Goal: Task Accomplishment & Management: Complete application form

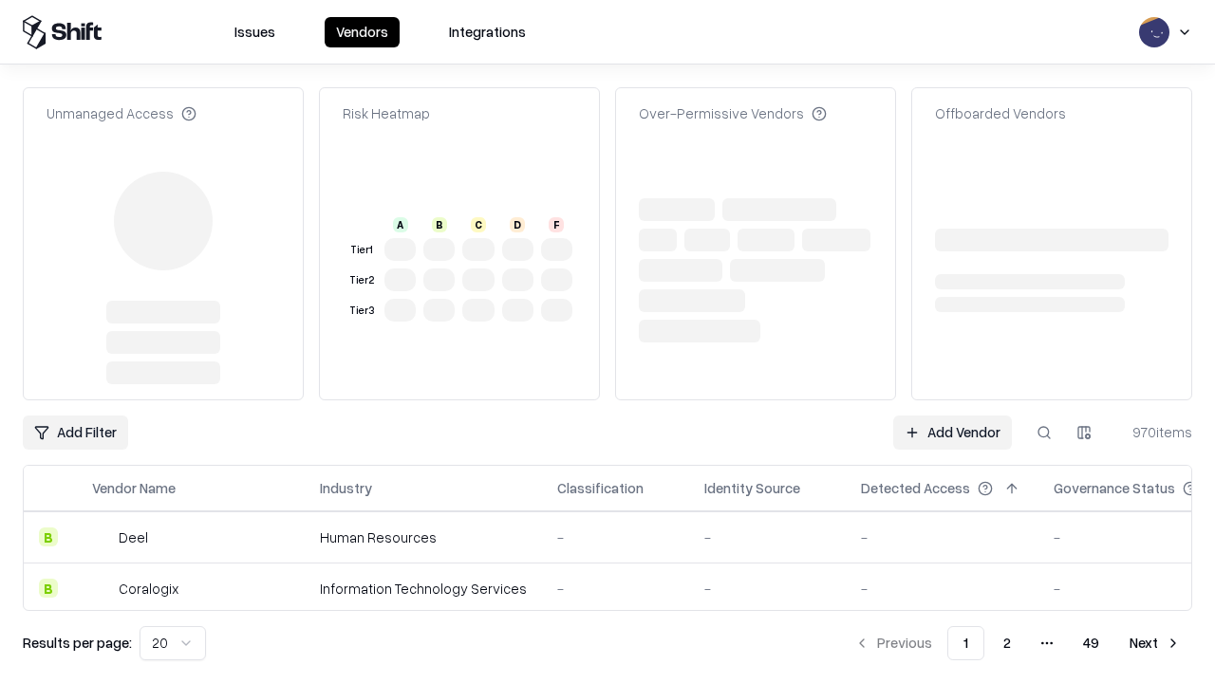
click at [952, 416] on link "Add Vendor" at bounding box center [952, 433] width 119 height 34
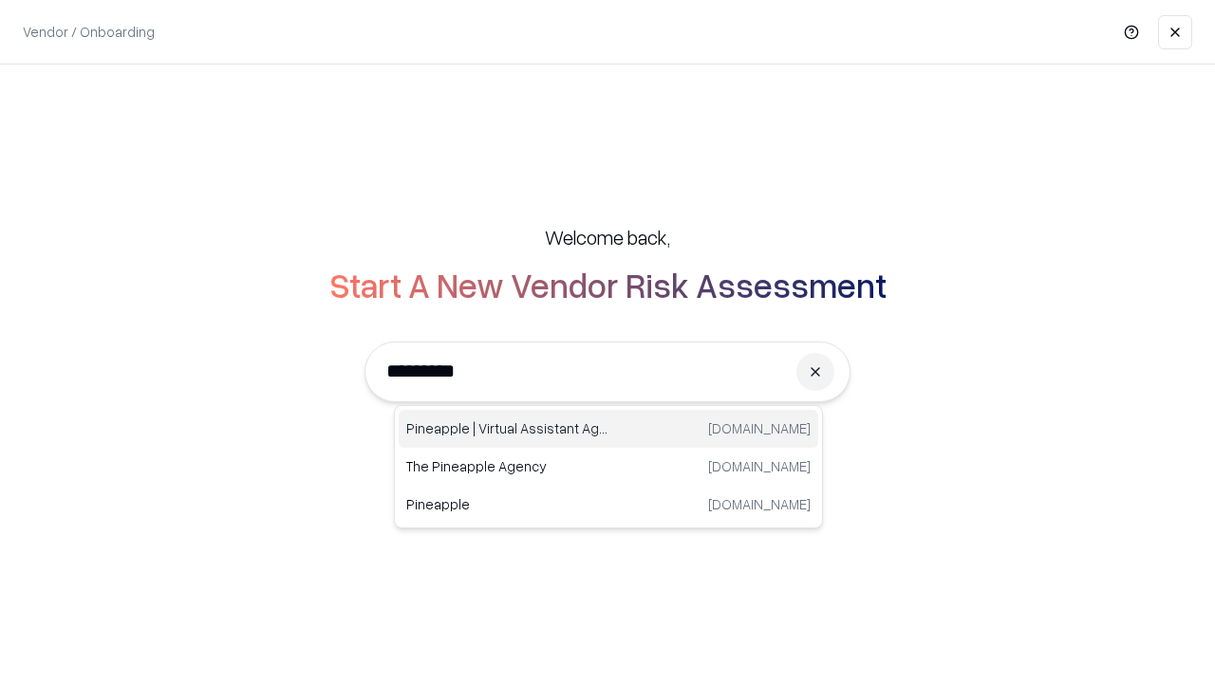
click at [608, 429] on div "Pineapple | Virtual Assistant Agency [DOMAIN_NAME]" at bounding box center [609, 429] width 420 height 38
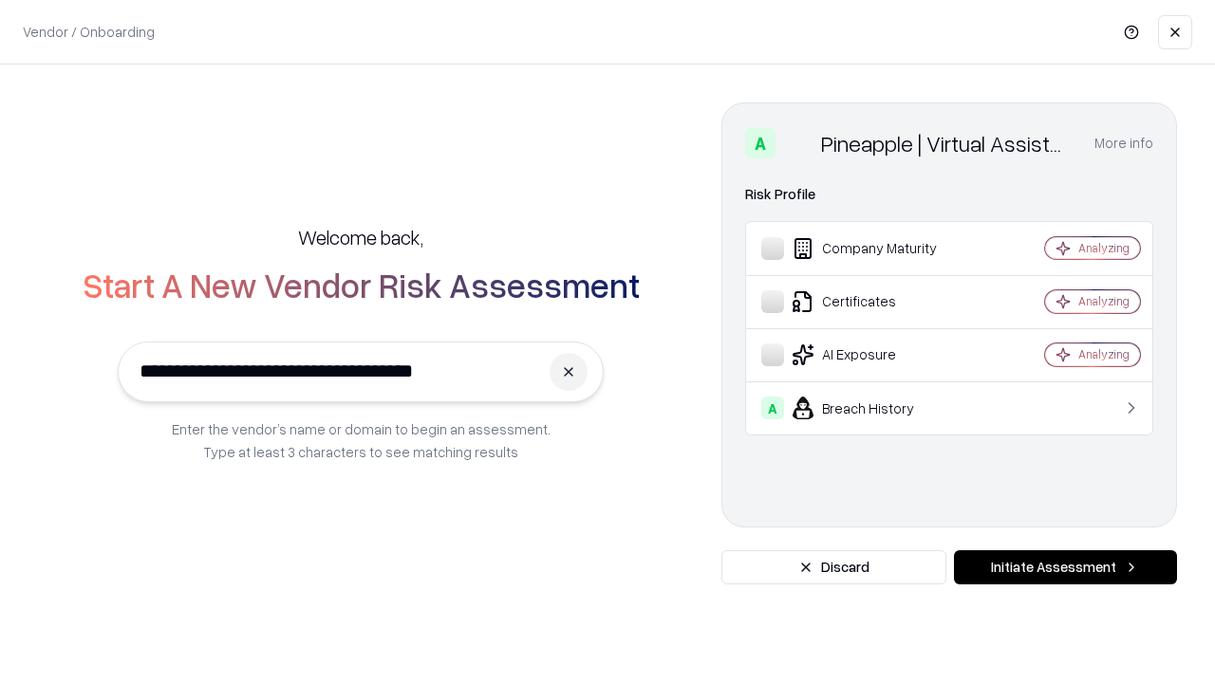
type input "**********"
click at [1065, 568] on button "Initiate Assessment" at bounding box center [1065, 568] width 223 height 34
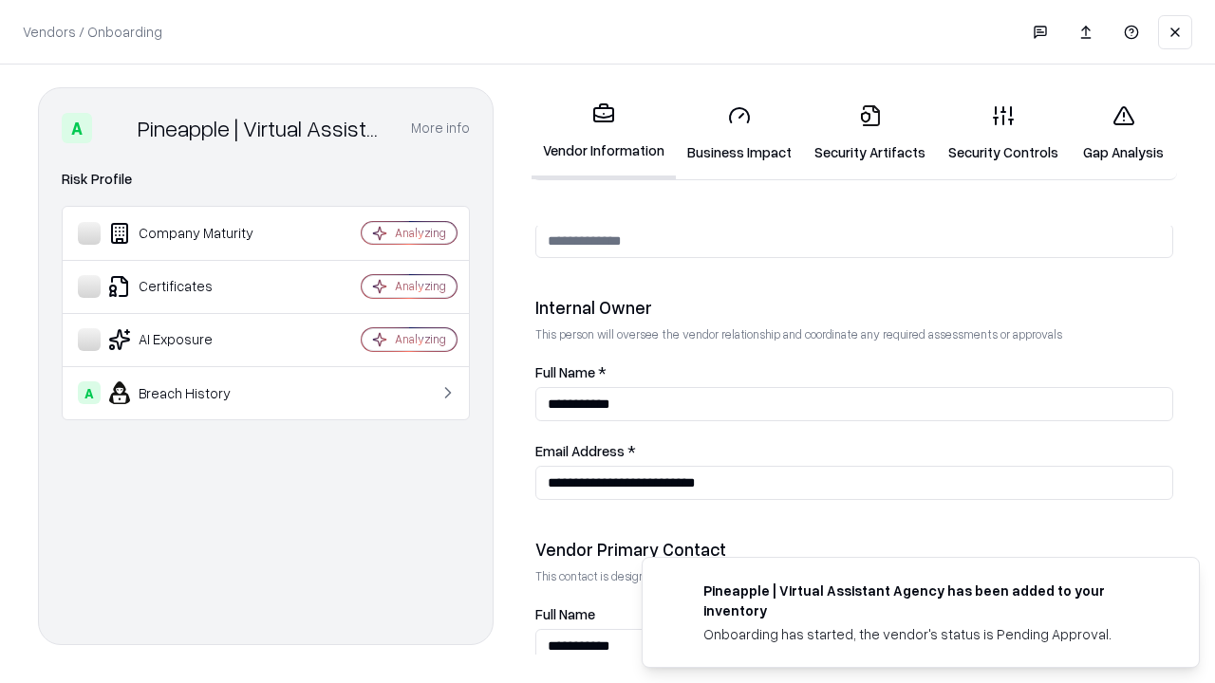
scroll to position [983, 0]
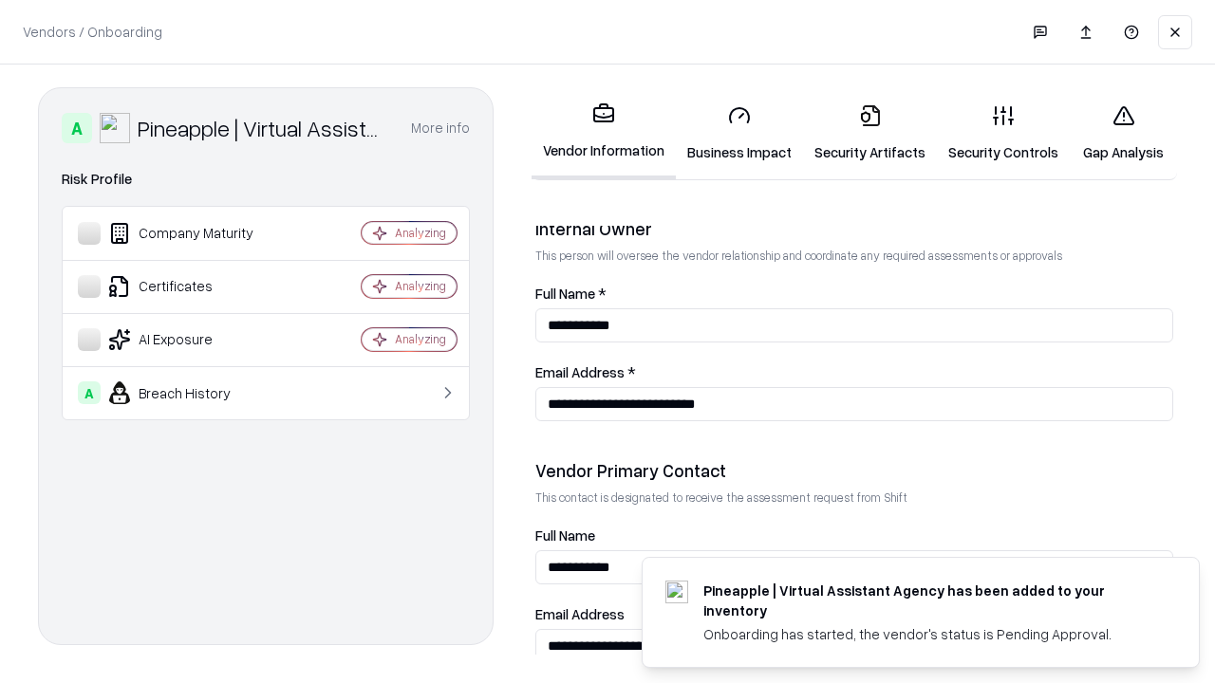
click at [869, 133] on link "Security Artifacts" at bounding box center [870, 133] width 134 height 88
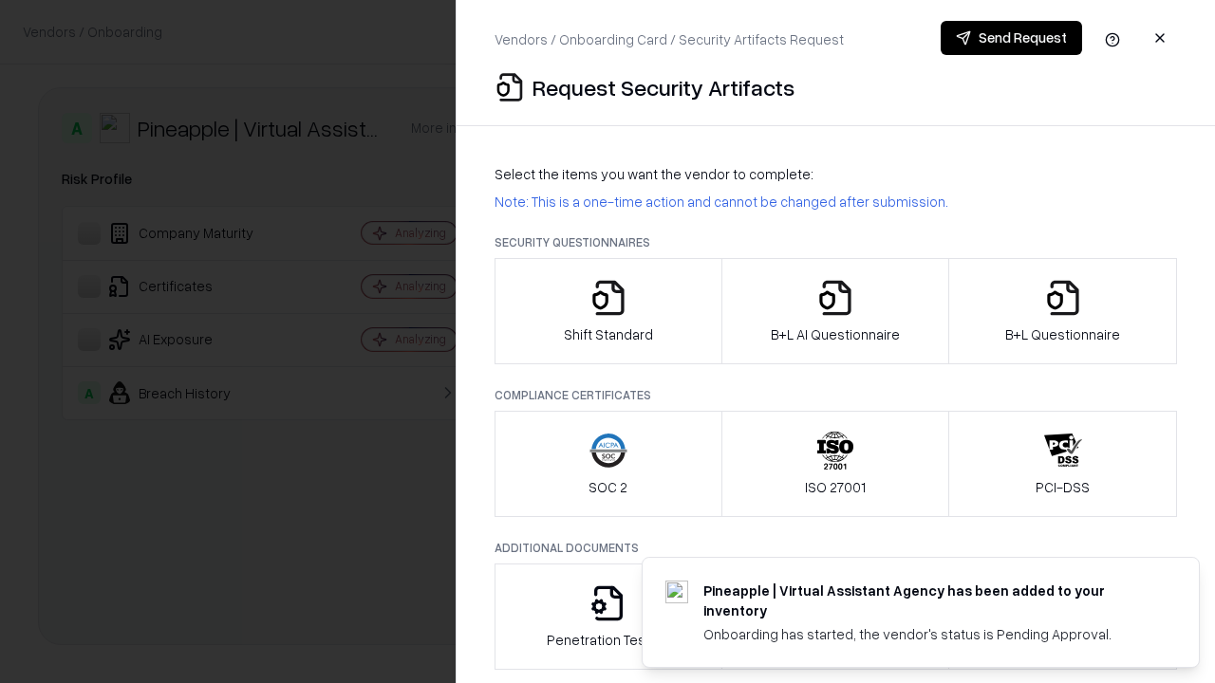
click at [1062, 311] on icon "button" at bounding box center [1063, 298] width 38 height 38
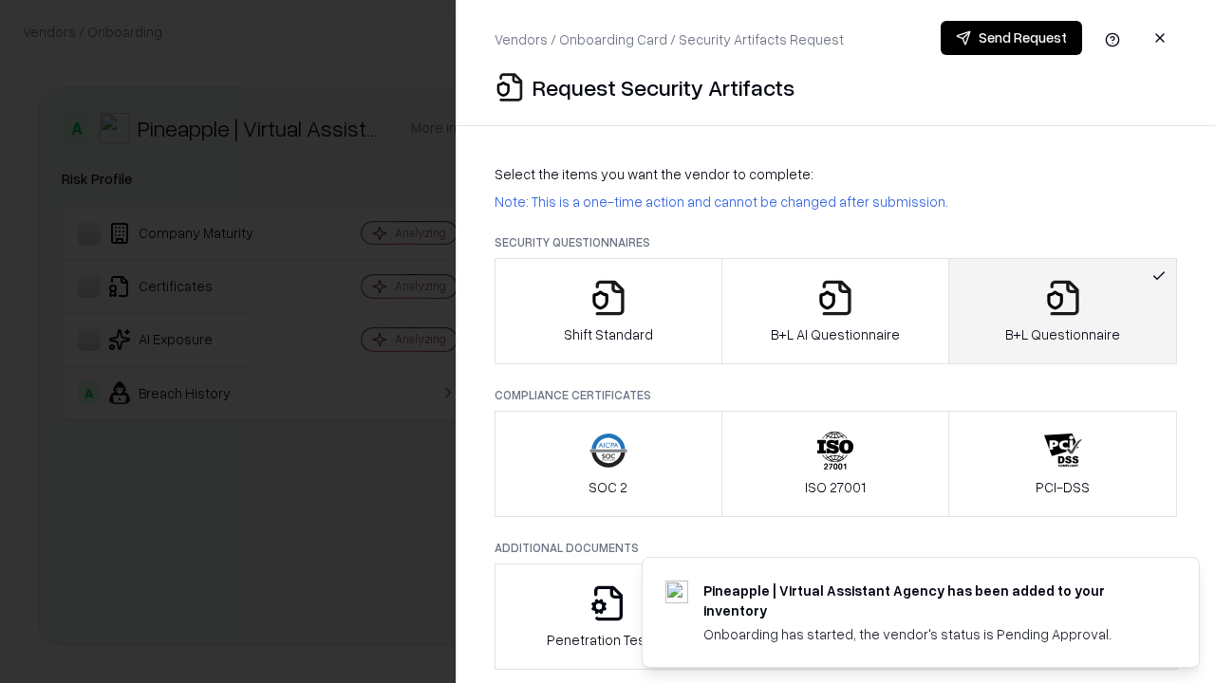
click at [834, 311] on icon "button" at bounding box center [835, 298] width 38 height 38
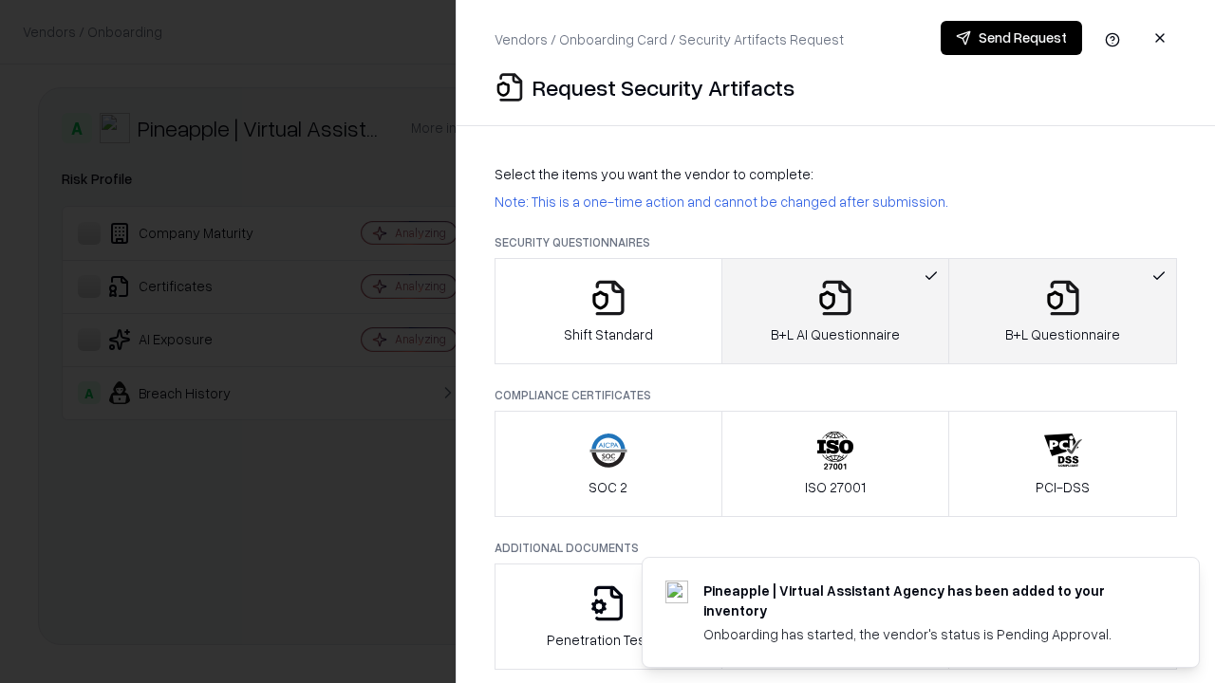
click at [1011, 38] on button "Send Request" at bounding box center [1011, 38] width 141 height 34
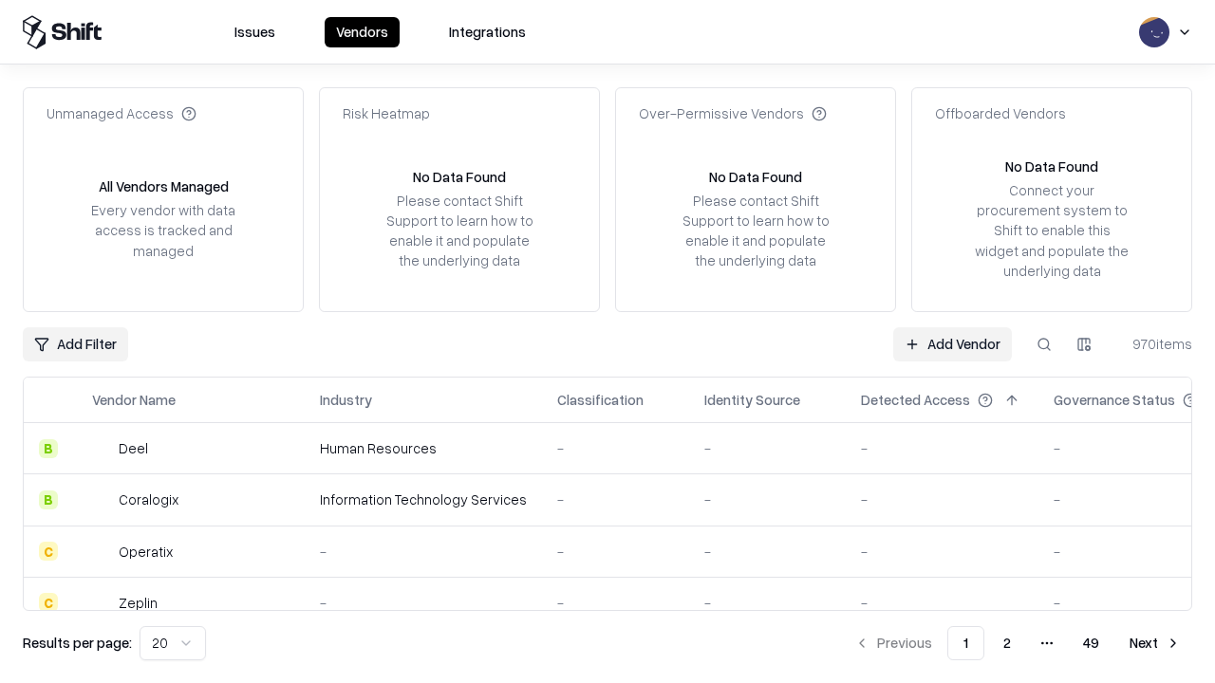
click at [1044, 344] on button at bounding box center [1044, 344] width 34 height 34
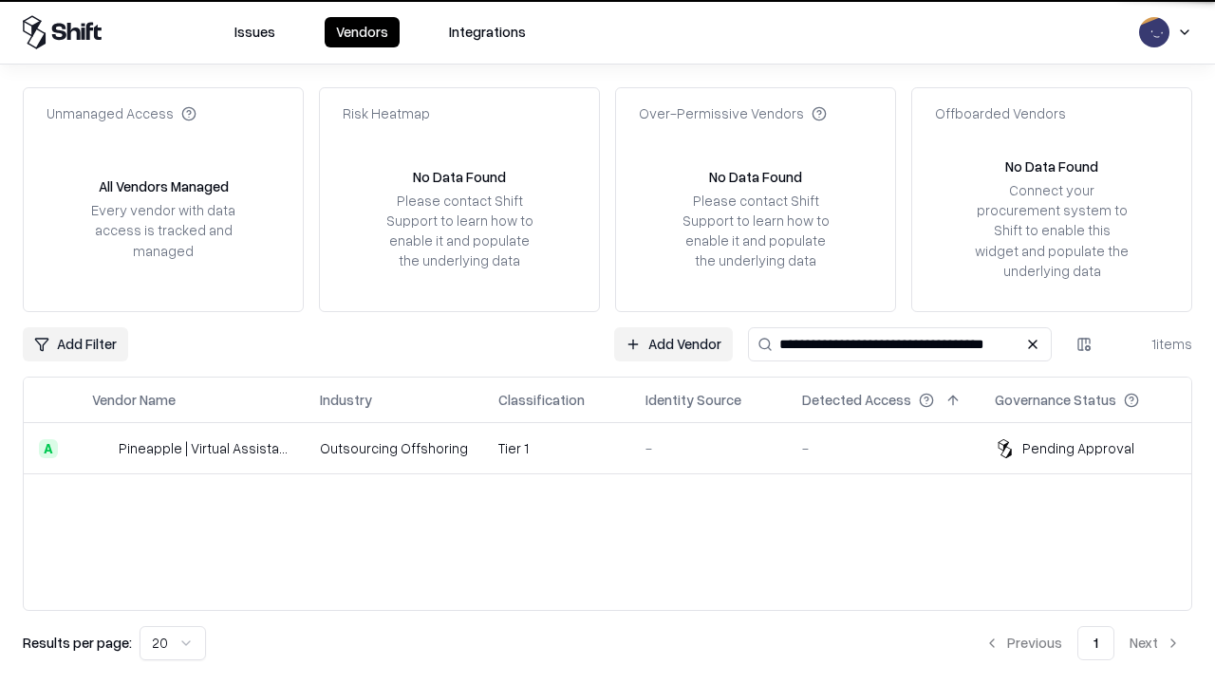
type input "**********"
click at [619, 448] on td "Tier 1" at bounding box center [556, 448] width 147 height 51
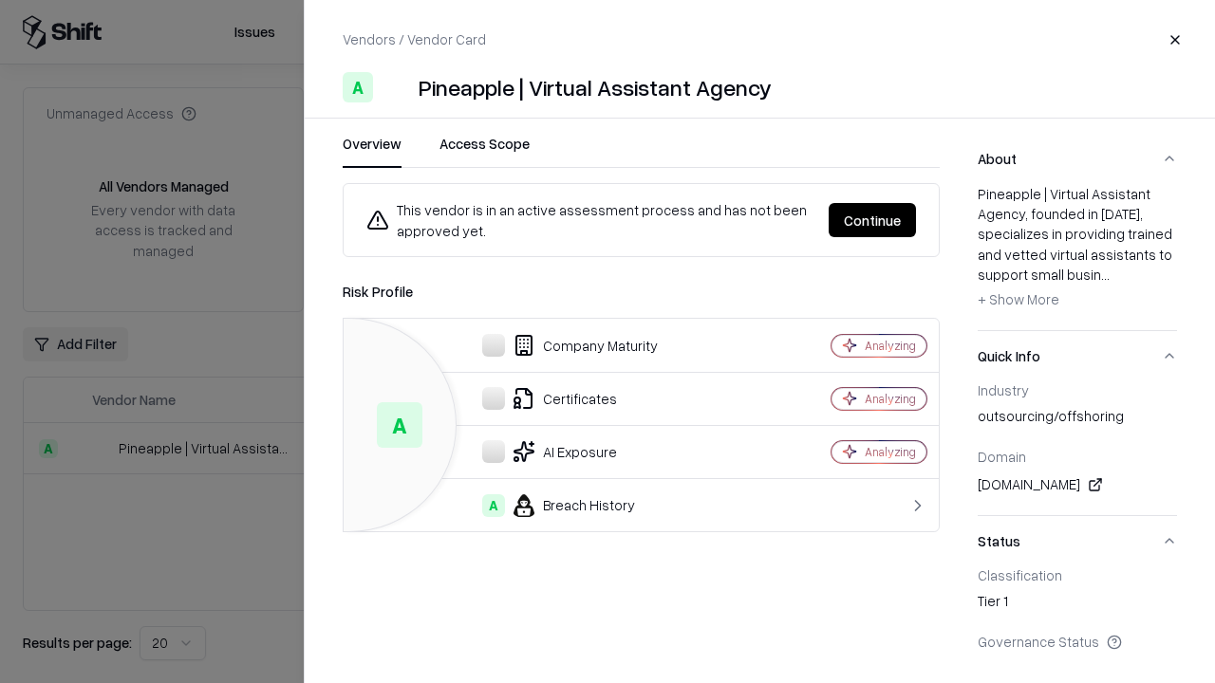
click at [872, 220] on button "Continue" at bounding box center [872, 220] width 87 height 34
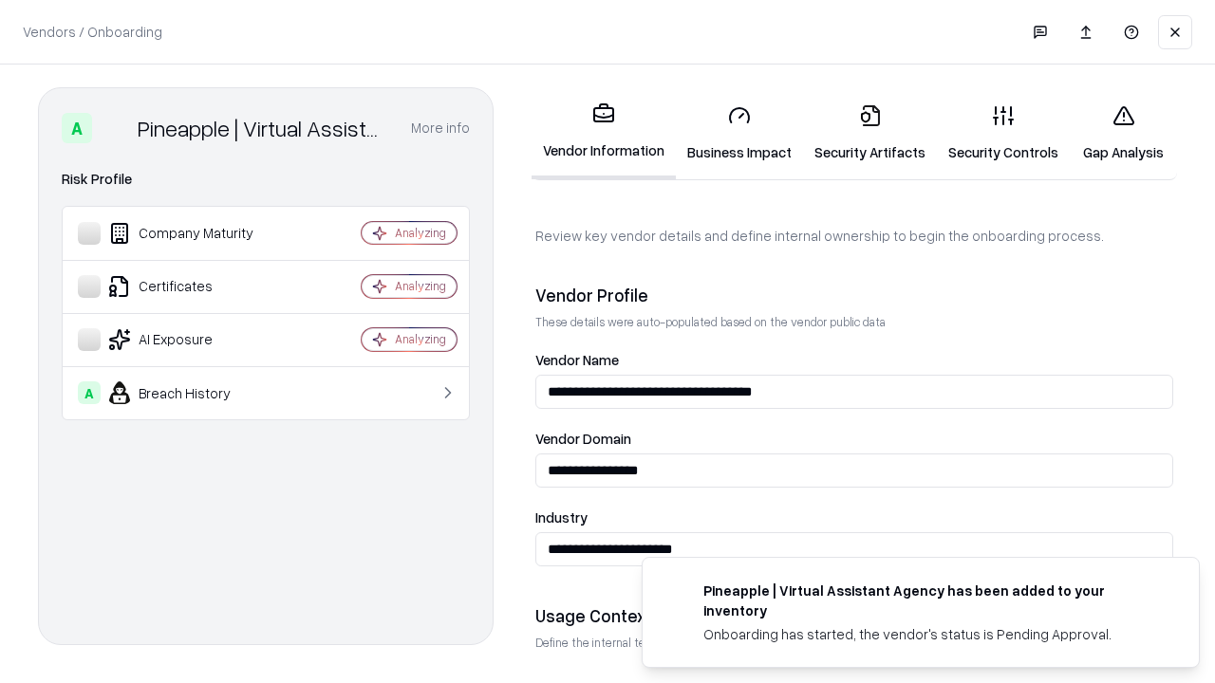
click at [869, 133] on link "Security Artifacts" at bounding box center [870, 133] width 134 height 88
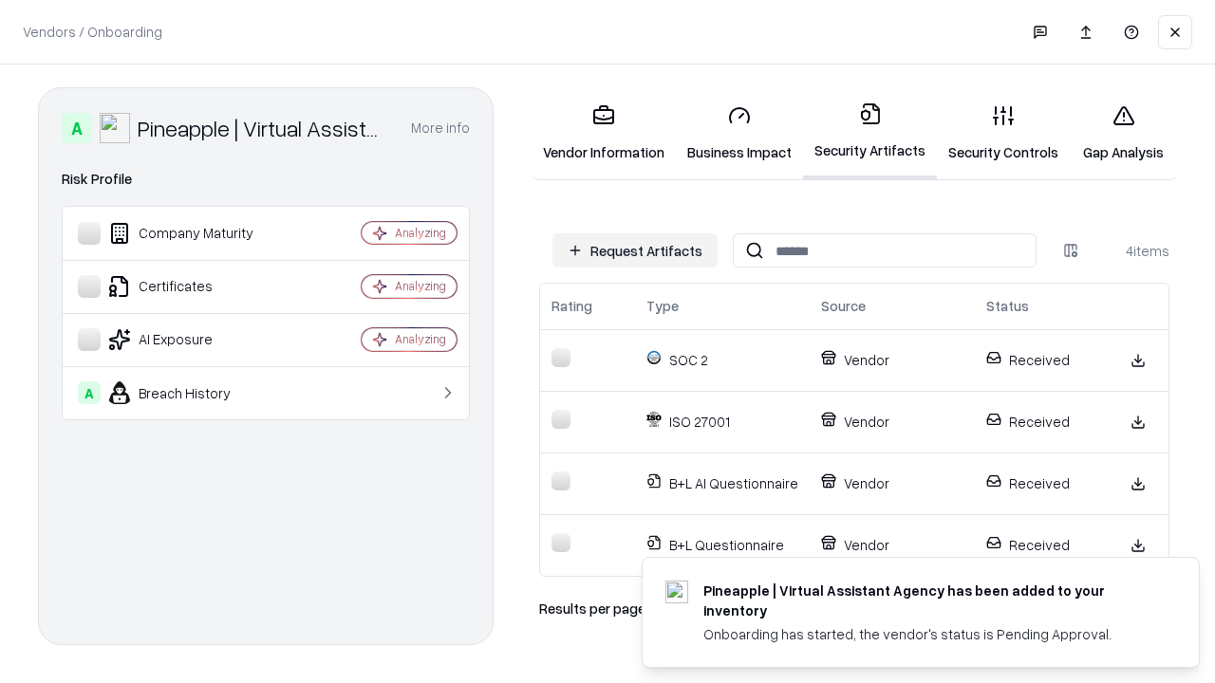
click at [1123, 133] on link "Gap Analysis" at bounding box center [1123, 133] width 107 height 88
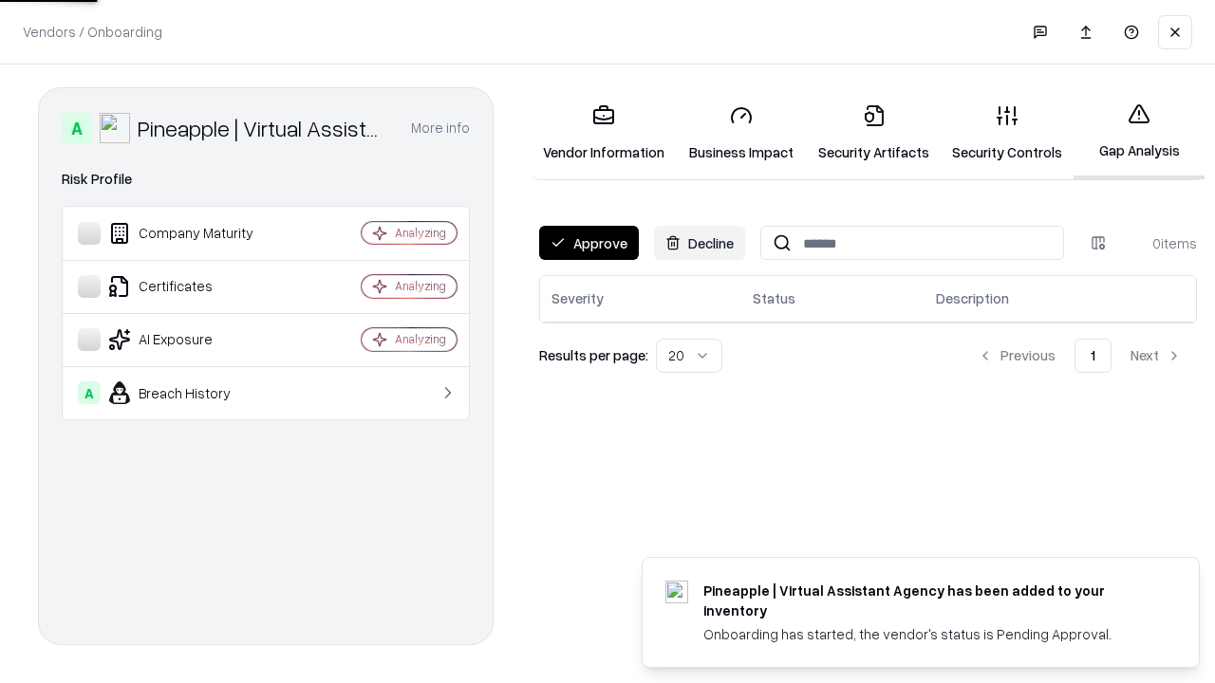
click at [589, 243] on button "Approve" at bounding box center [589, 243] width 100 height 34
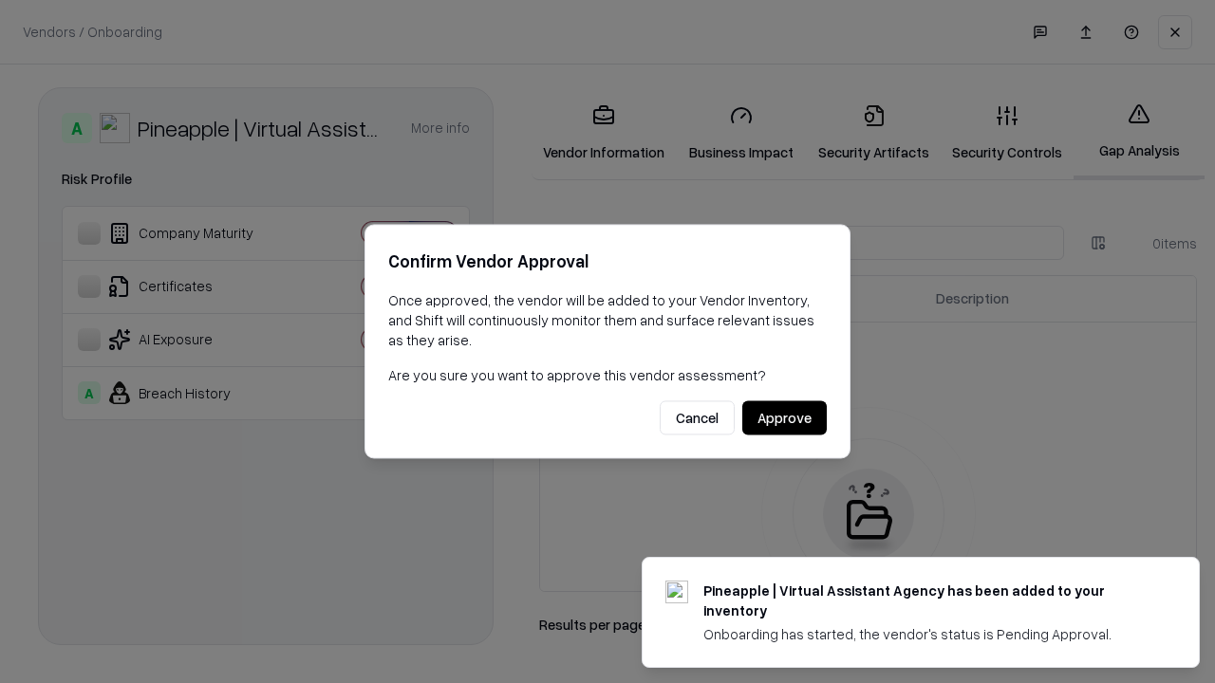
click at [784, 418] on button "Approve" at bounding box center [784, 419] width 84 height 34
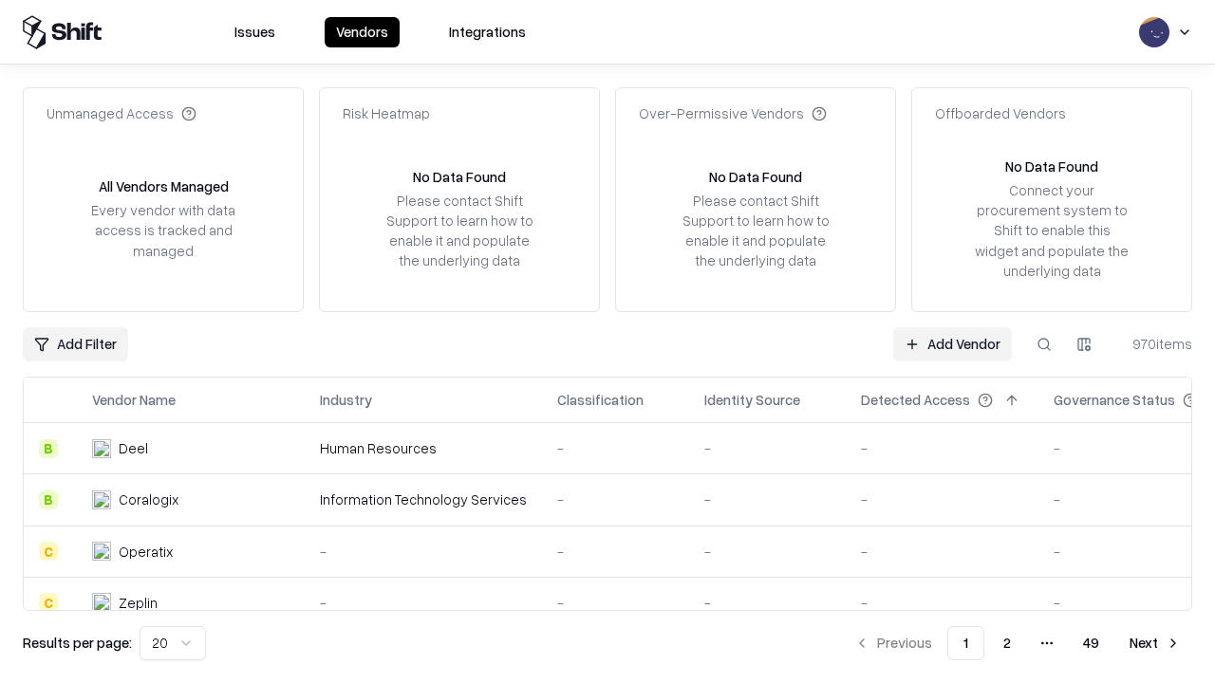
type input "**********"
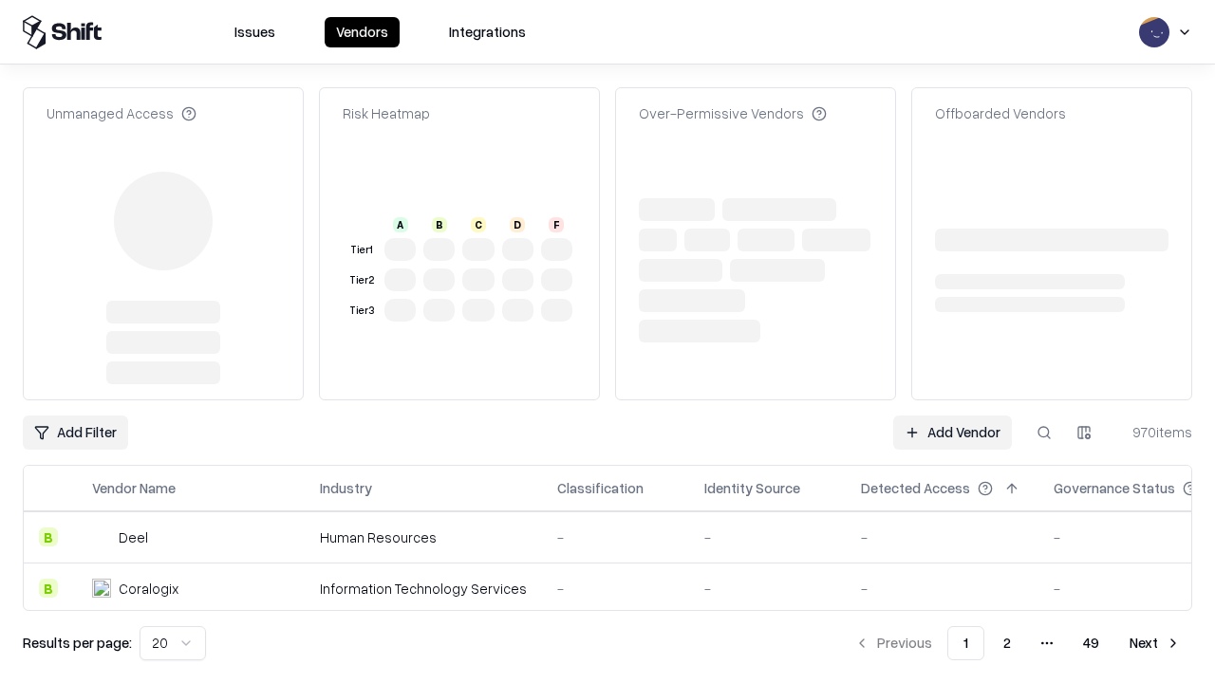
click at [952, 433] on link "Add Vendor" at bounding box center [952, 433] width 119 height 34
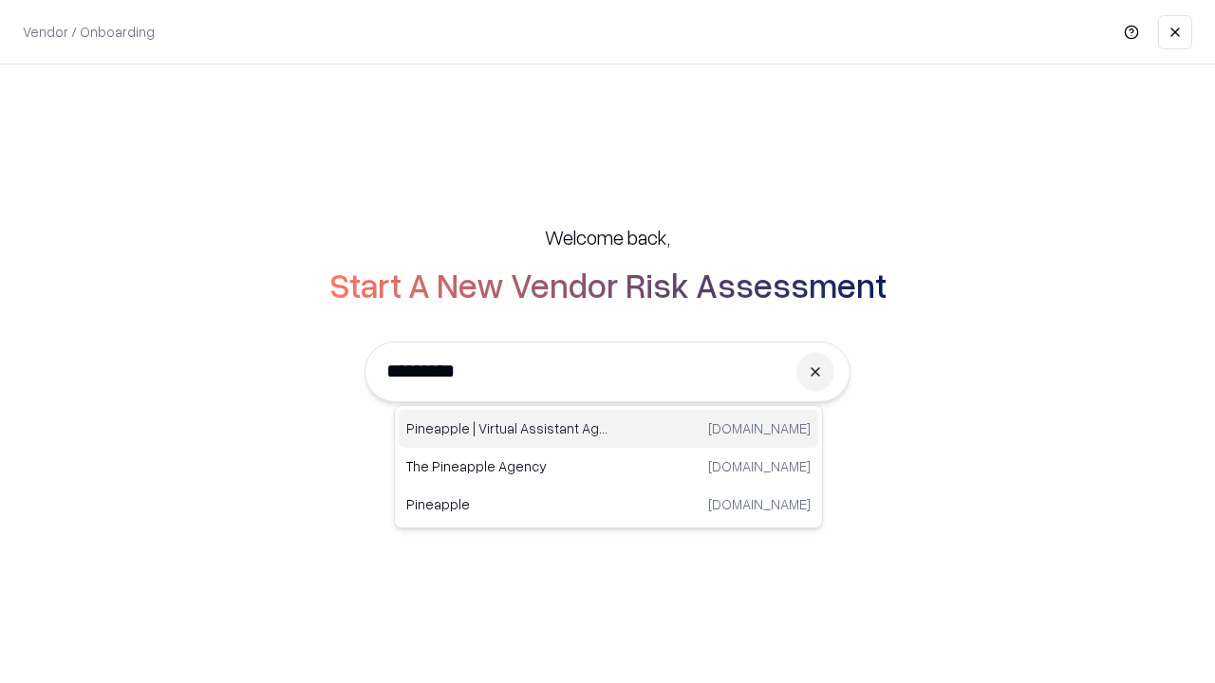
click at [608, 429] on div "Pineapple | Virtual Assistant Agency [DOMAIN_NAME]" at bounding box center [609, 429] width 420 height 38
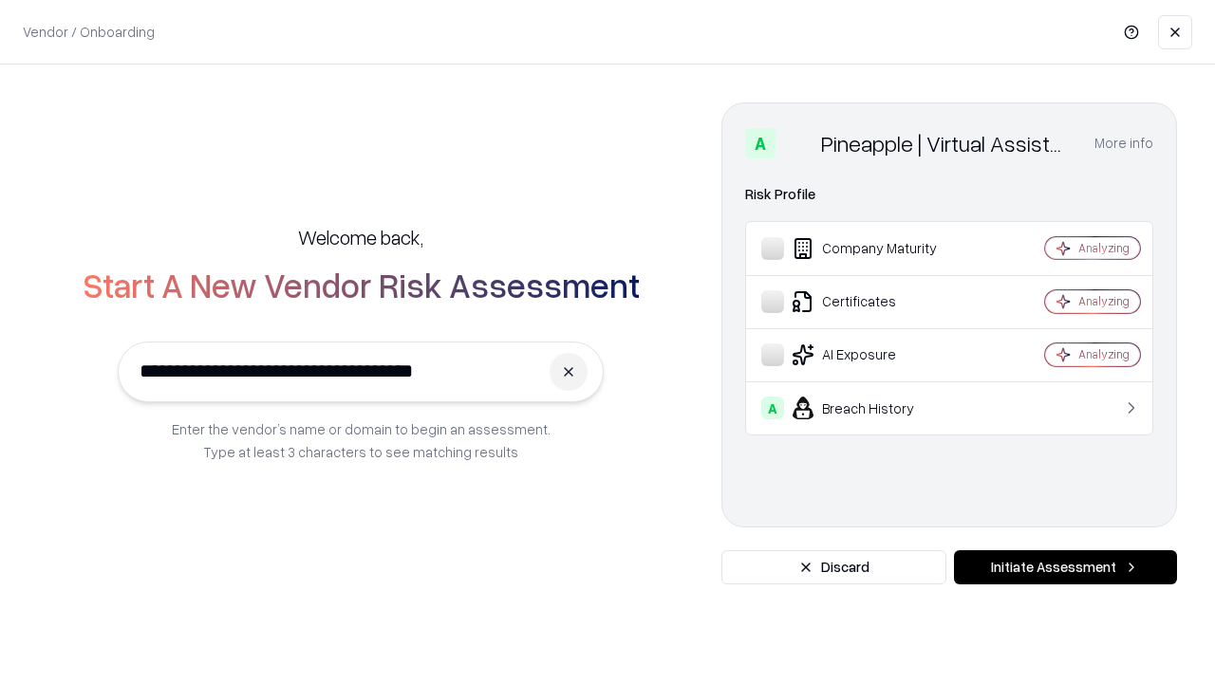
type input "**********"
click at [1065, 568] on button "Initiate Assessment" at bounding box center [1065, 568] width 223 height 34
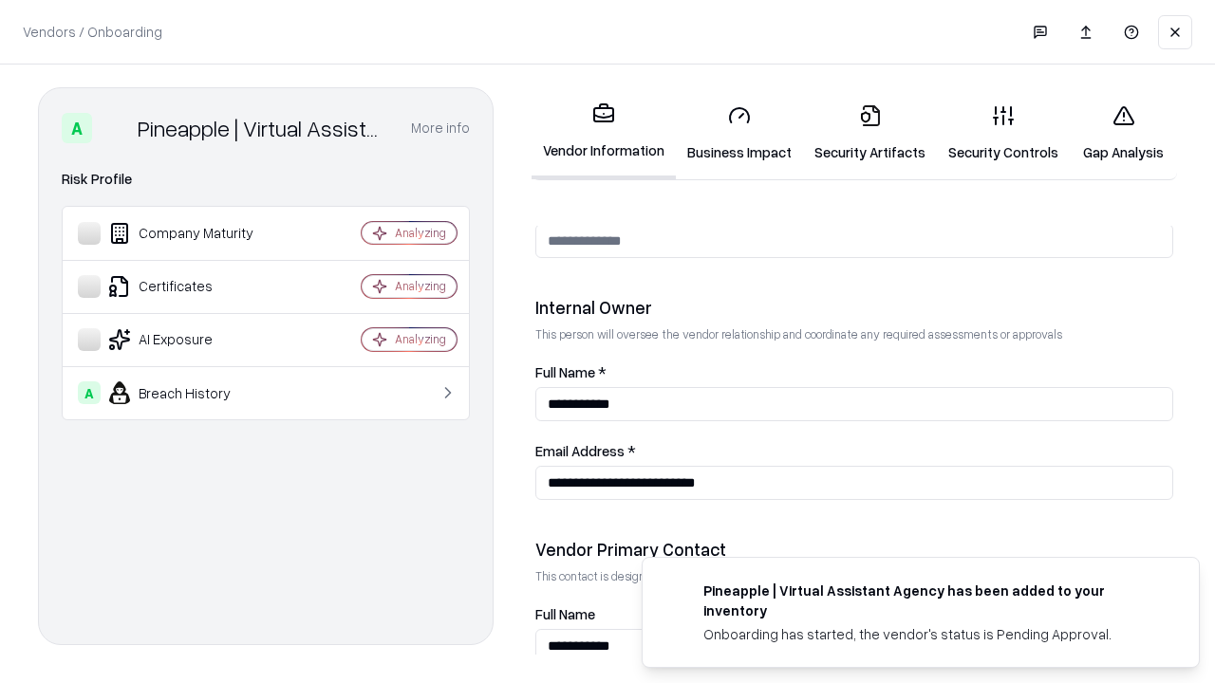
scroll to position [983, 0]
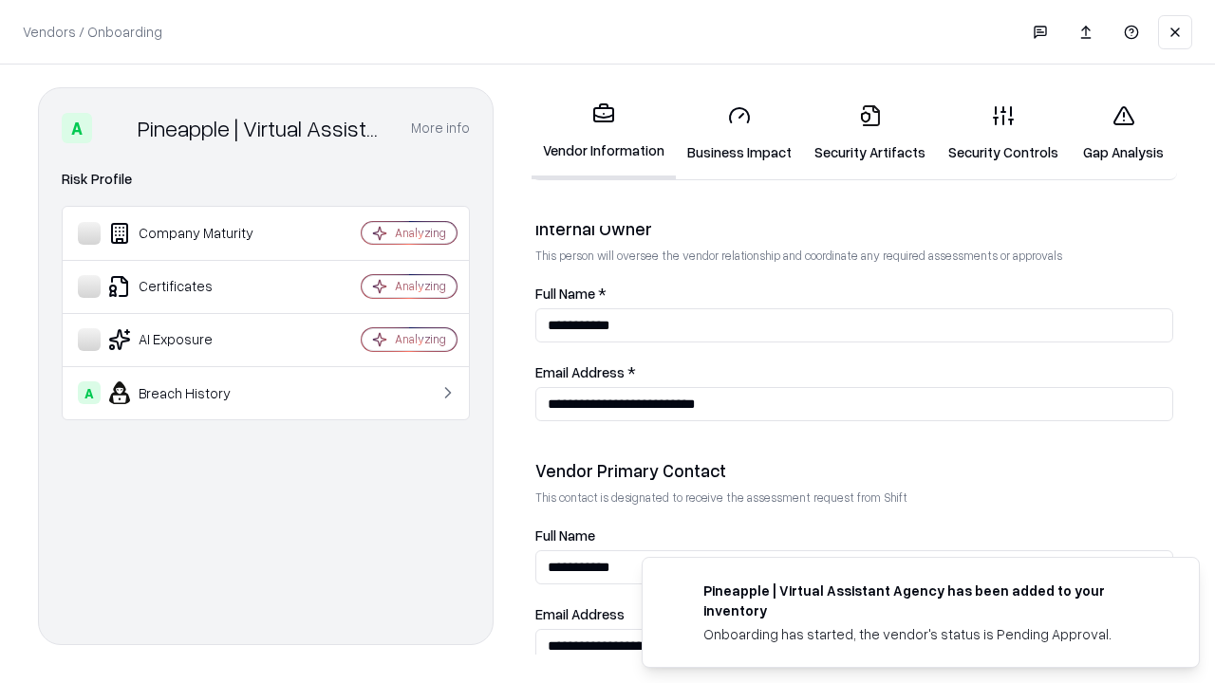
click at [1123, 133] on link "Gap Analysis" at bounding box center [1123, 133] width 107 height 88
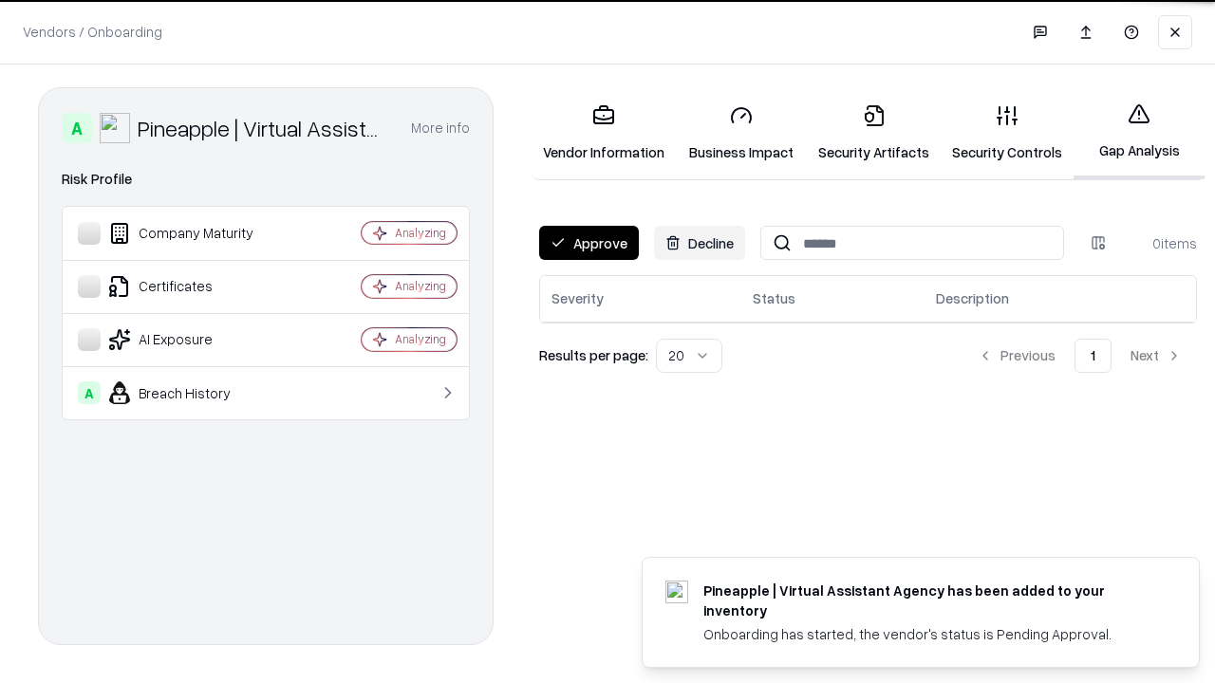
click at [589, 243] on button "Approve" at bounding box center [589, 243] width 100 height 34
